Goal: Transaction & Acquisition: Download file/media

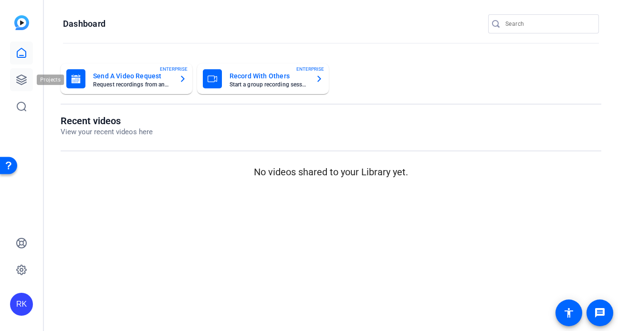
click at [23, 79] on icon at bounding box center [21, 79] width 11 height 11
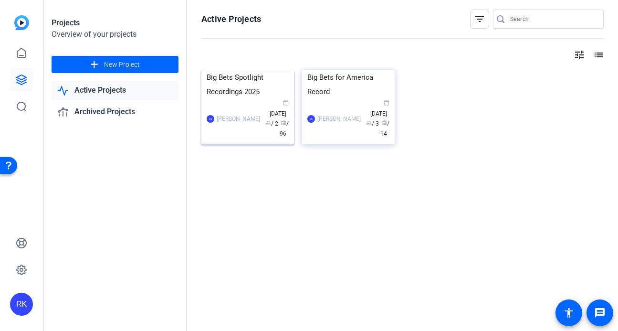
click at [254, 99] on div "Big Bets Spotlight Recordings 2025" at bounding box center [248, 84] width 82 height 29
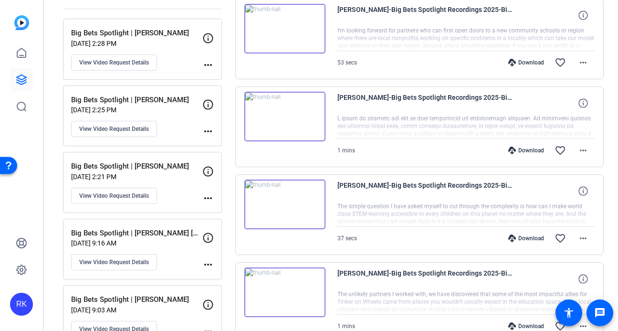
scroll to position [12, 0]
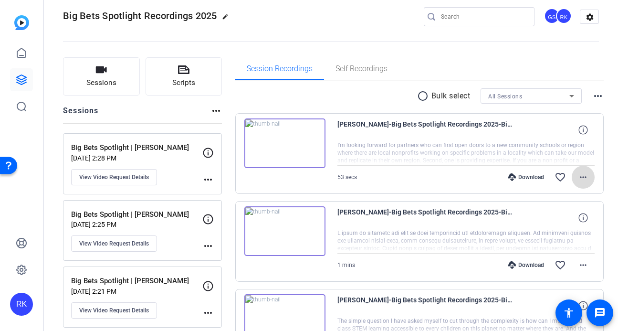
click at [577, 177] on mat-icon "more_horiz" at bounding box center [582, 176] width 11 height 11
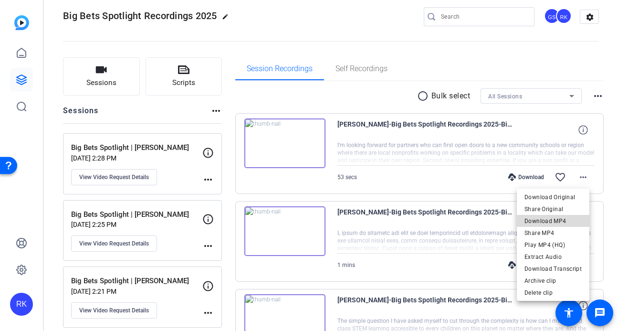
click at [564, 220] on span "Download MP4" at bounding box center [552, 220] width 57 height 11
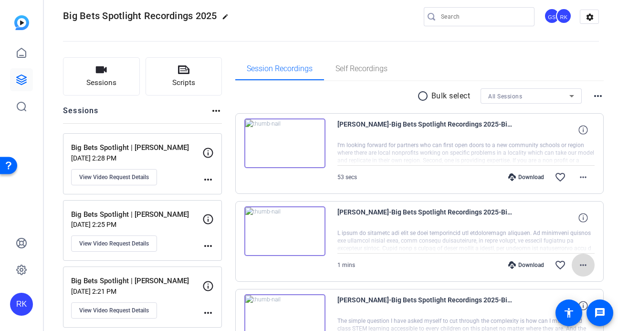
click at [579, 259] on mat-icon "more_horiz" at bounding box center [582, 264] width 11 height 11
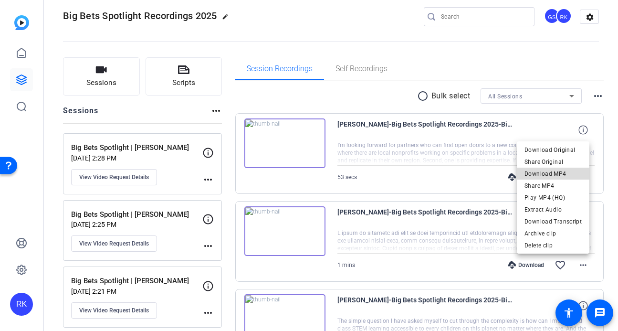
click at [559, 174] on span "Download MP4" at bounding box center [552, 173] width 57 height 11
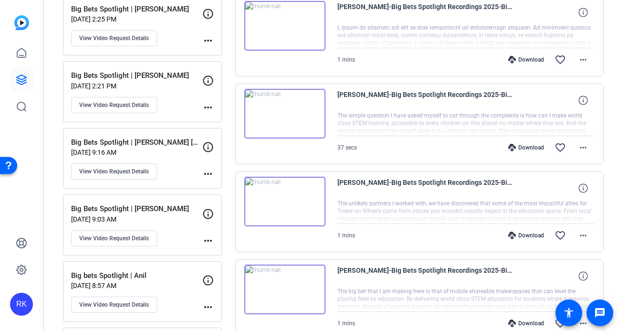
scroll to position [218, 0]
click at [572, 150] on span at bounding box center [583, 147] width 23 height 23
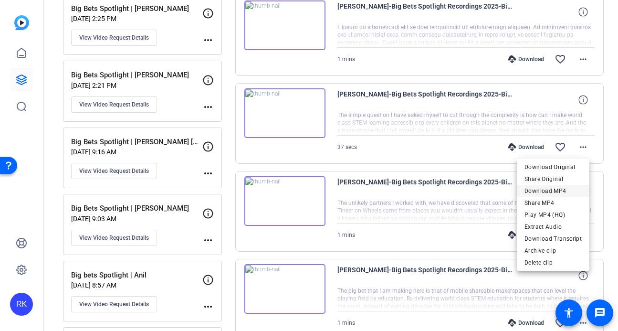
click at [563, 187] on span "Download MP4" at bounding box center [552, 190] width 57 height 11
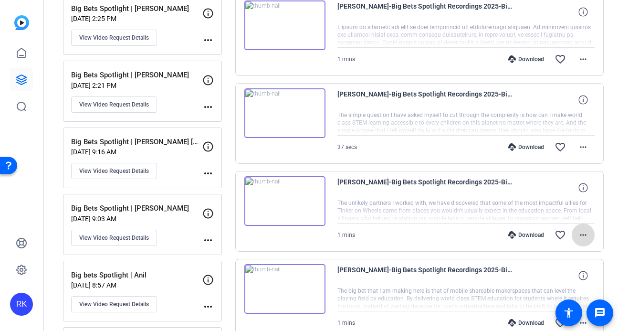
click at [580, 241] on span at bounding box center [583, 234] width 23 height 23
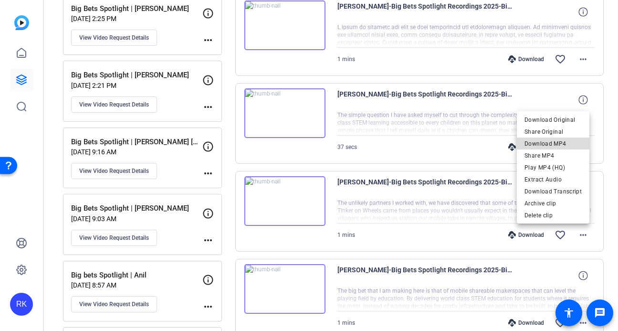
click at [558, 141] on span "Download MP4" at bounding box center [552, 142] width 57 height 11
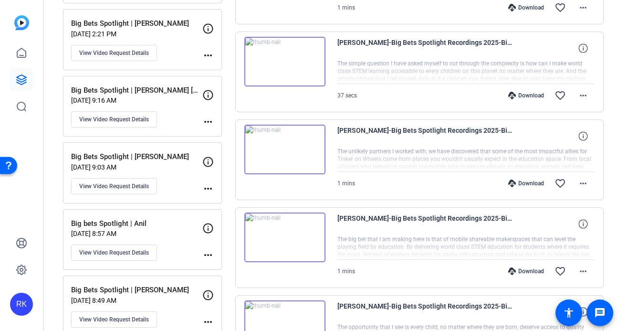
scroll to position [278, 0]
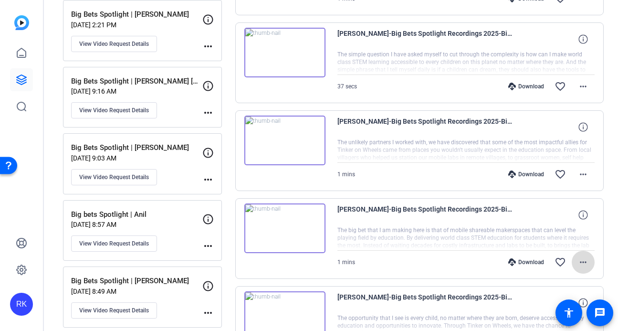
click at [577, 265] on mat-icon "more_horiz" at bounding box center [582, 261] width 11 height 11
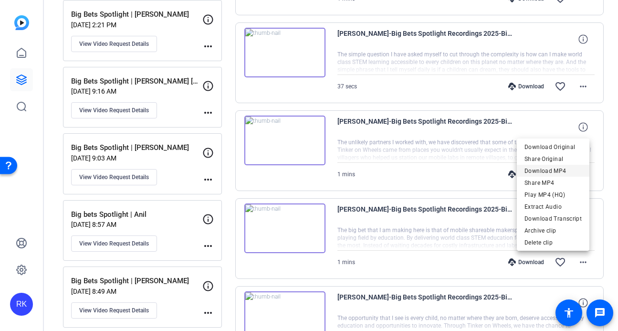
click at [554, 170] on span "Download MP4" at bounding box center [552, 170] width 57 height 11
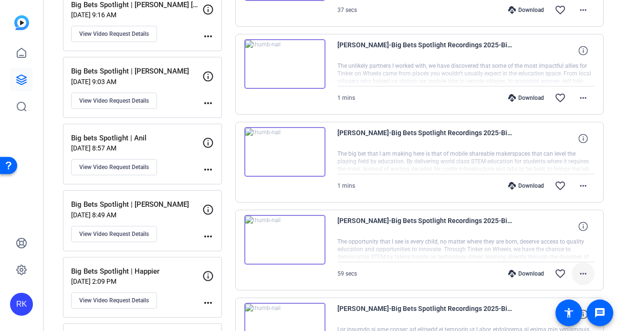
scroll to position [361, 0]
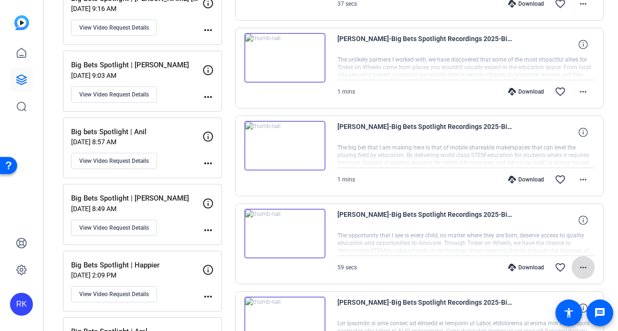
click at [577, 263] on mat-icon "more_horiz" at bounding box center [582, 266] width 11 height 11
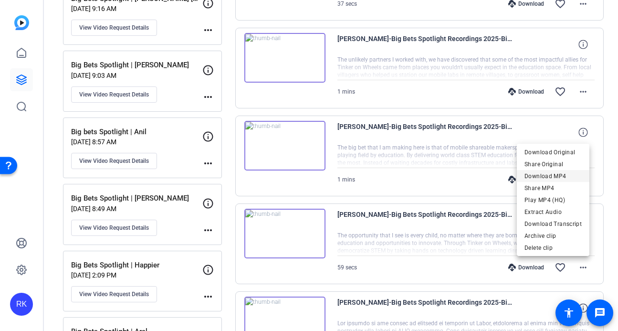
click at [561, 172] on span "Download MP4" at bounding box center [552, 175] width 57 height 11
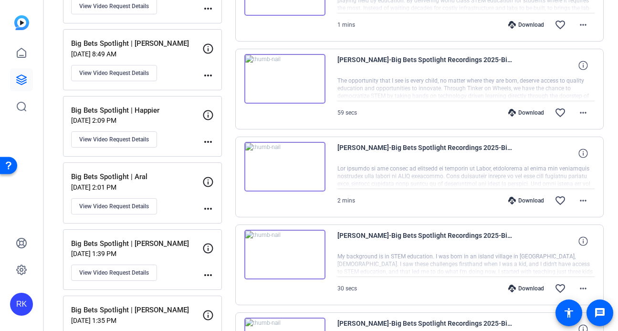
scroll to position [516, 0]
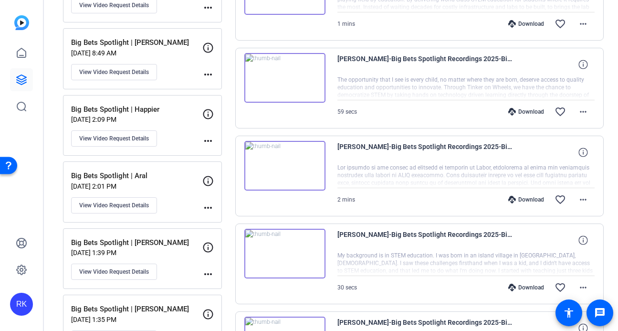
click at [373, 132] on div "[PERSON_NAME]-Big Bets Spotlight Recordings 2025-Big bets Spotlight - Anil-1757…" at bounding box center [419, 44] width 369 height 871
click at [581, 200] on mat-icon "more_horiz" at bounding box center [582, 199] width 11 height 11
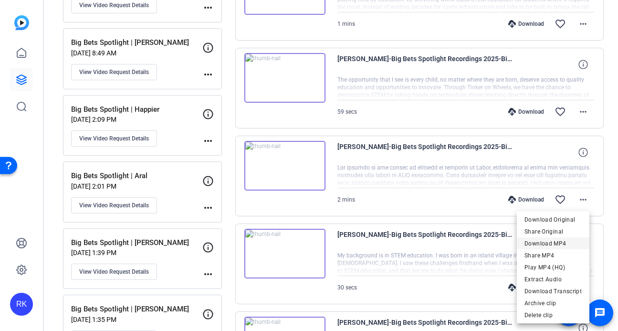
click at [563, 244] on span "Download MP4" at bounding box center [552, 243] width 57 height 11
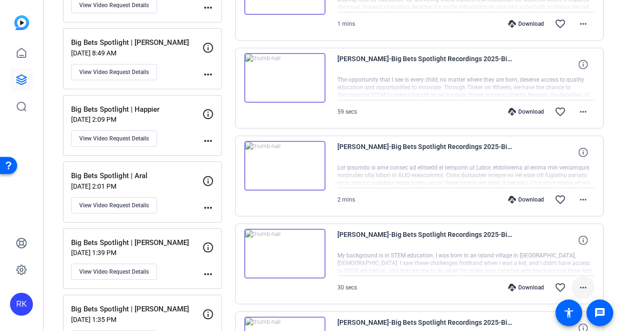
click at [579, 284] on mat-icon "more_horiz" at bounding box center [582, 287] width 11 height 11
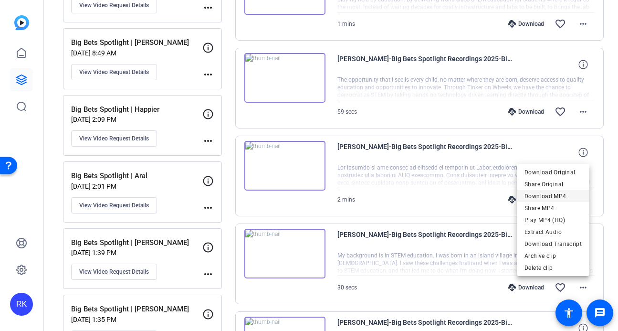
click at [566, 193] on span "Download MP4" at bounding box center [552, 195] width 57 height 11
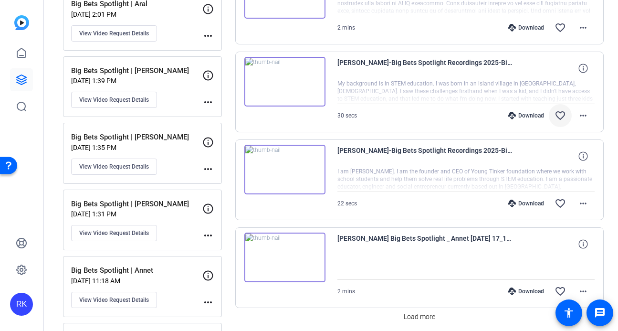
scroll to position [691, 0]
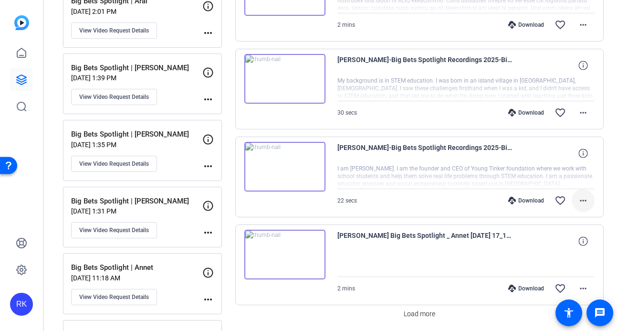
click at [580, 201] on mat-icon "more_horiz" at bounding box center [582, 200] width 11 height 11
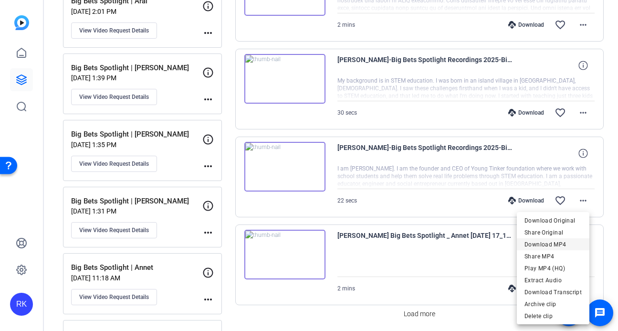
click at [555, 243] on span "Download MP4" at bounding box center [552, 244] width 57 height 11
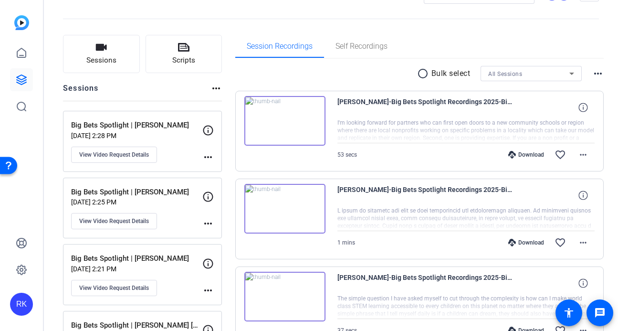
scroll to position [0, 0]
